Goal: Task Accomplishment & Management: Manage account settings

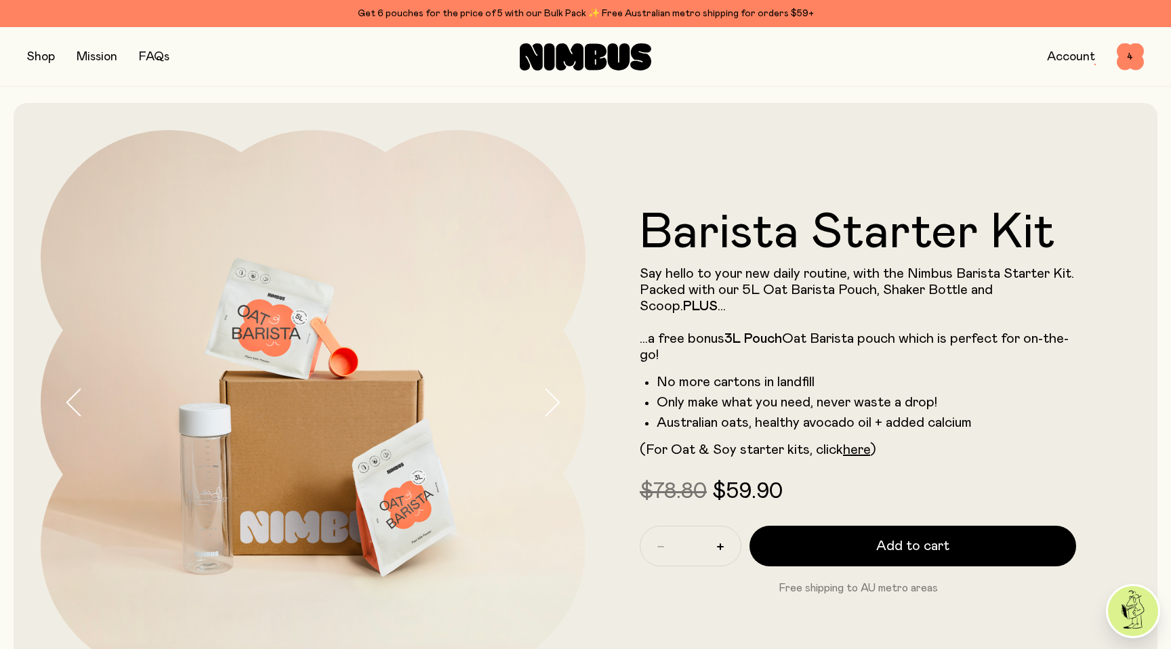
click at [1056, 57] on link "Account" at bounding box center [1071, 57] width 48 height 12
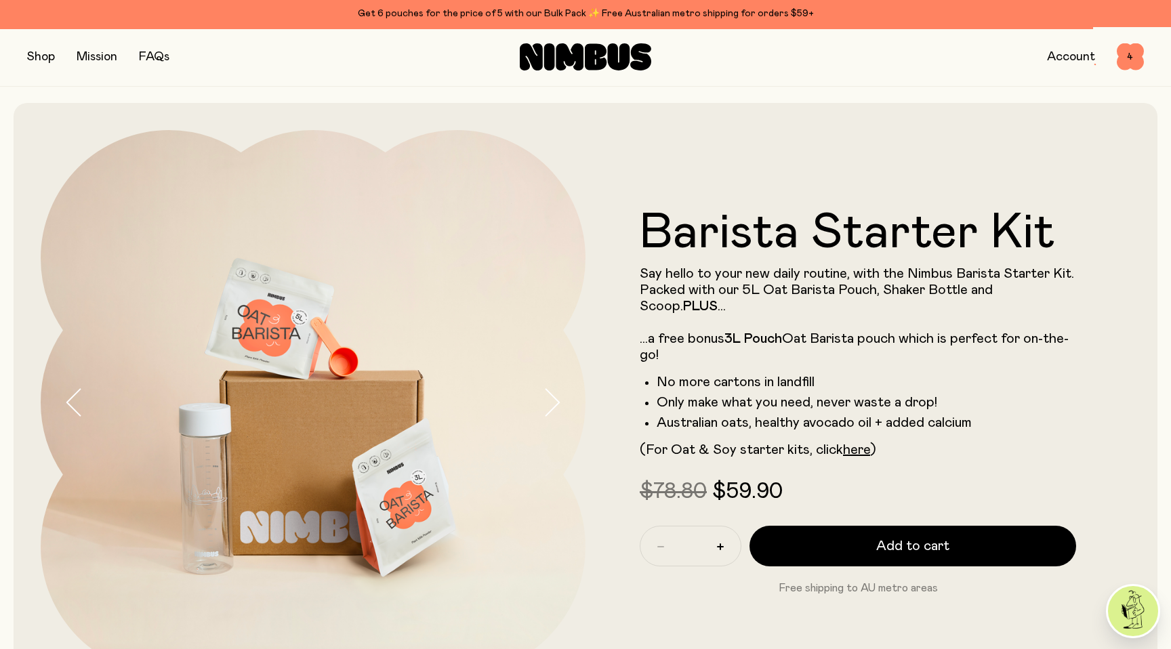
click at [563, 56] on icon at bounding box center [570, 56] width 28 height 27
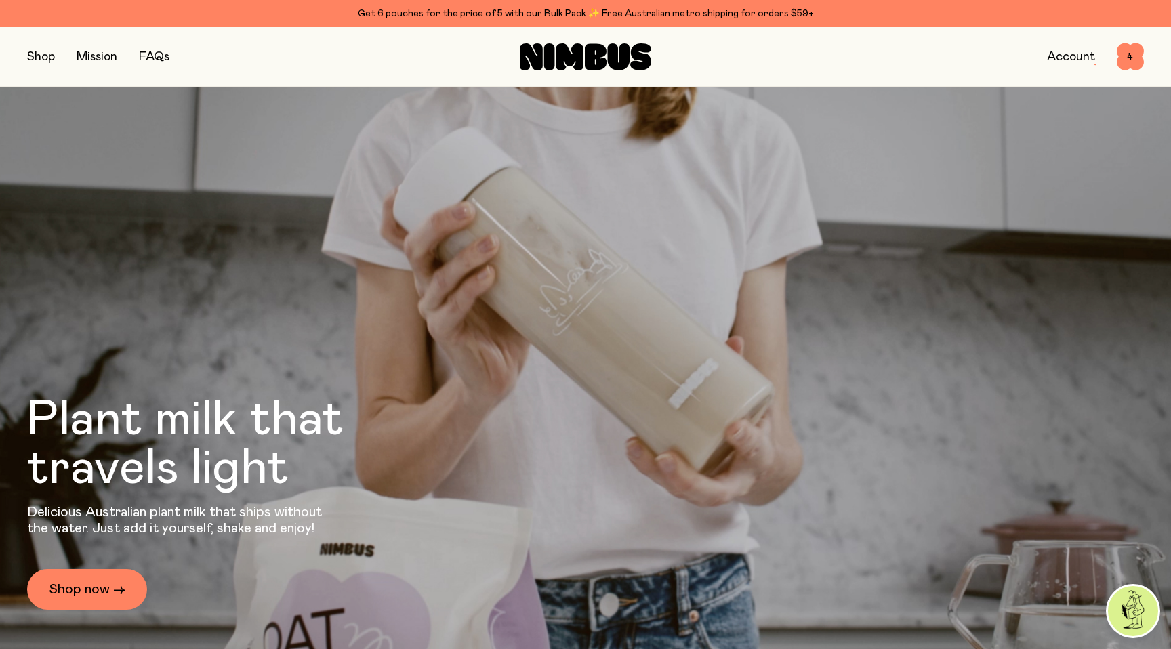
click at [1052, 58] on link "Account" at bounding box center [1071, 57] width 48 height 12
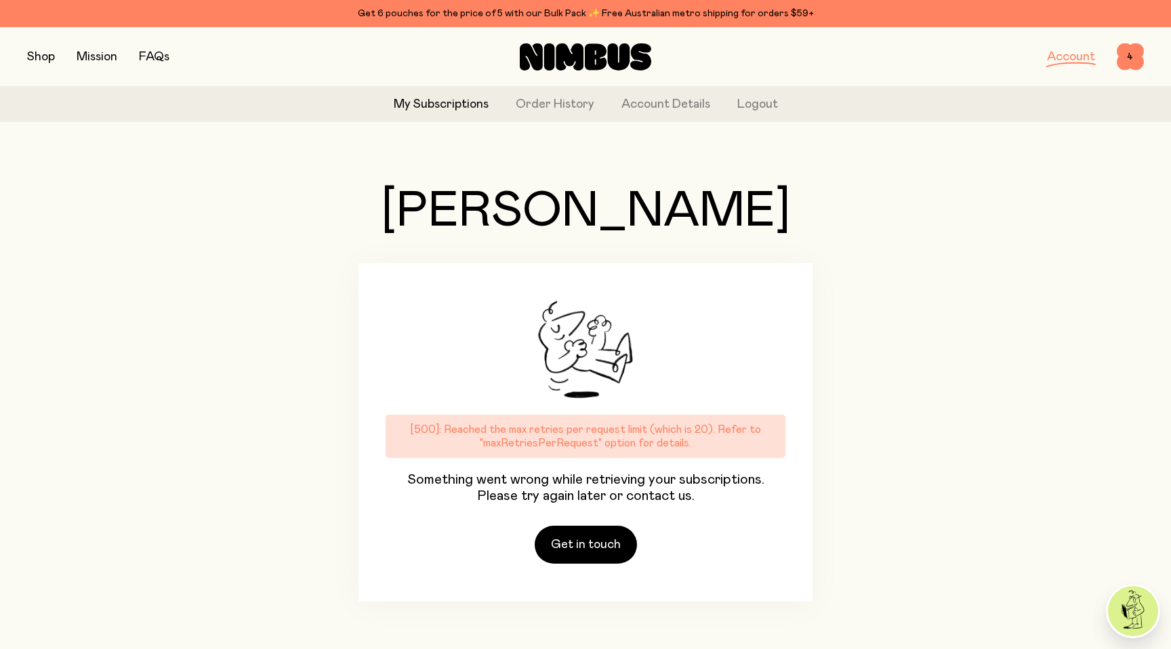
drag, startPoint x: 697, startPoint y: 446, endPoint x: 407, endPoint y: 425, distance: 290.8
click at [407, 425] on div "[500]: Reached the max retries per request limit (which is 20). Refer to "maxRe…" at bounding box center [586, 436] width 400 height 43
copy div "[500]: Reached the max retries per request limit (which is 20). Refer to "maxRe…"
